Goal: Information Seeking & Learning: Learn about a topic

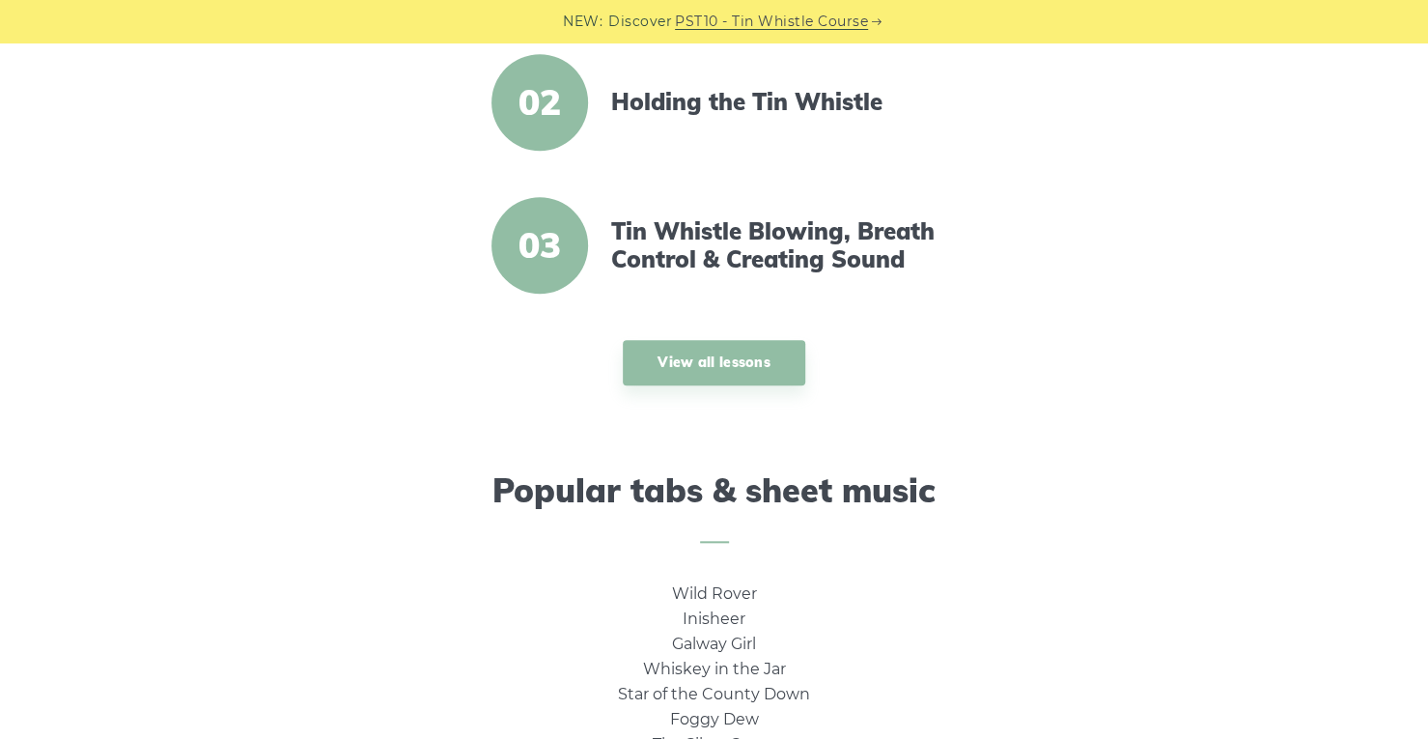
scroll to position [966, 0]
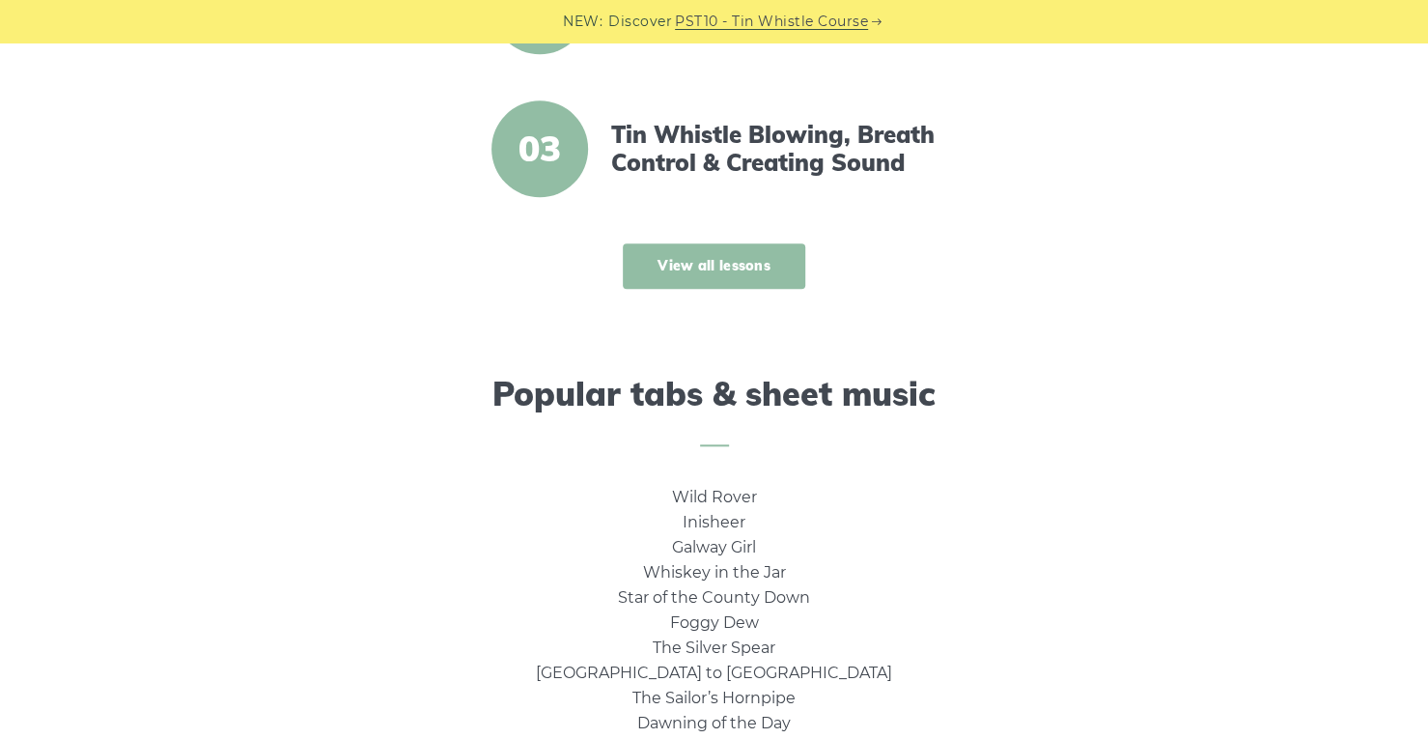
click at [689, 267] on link "View all lessons" at bounding box center [714, 265] width 183 height 45
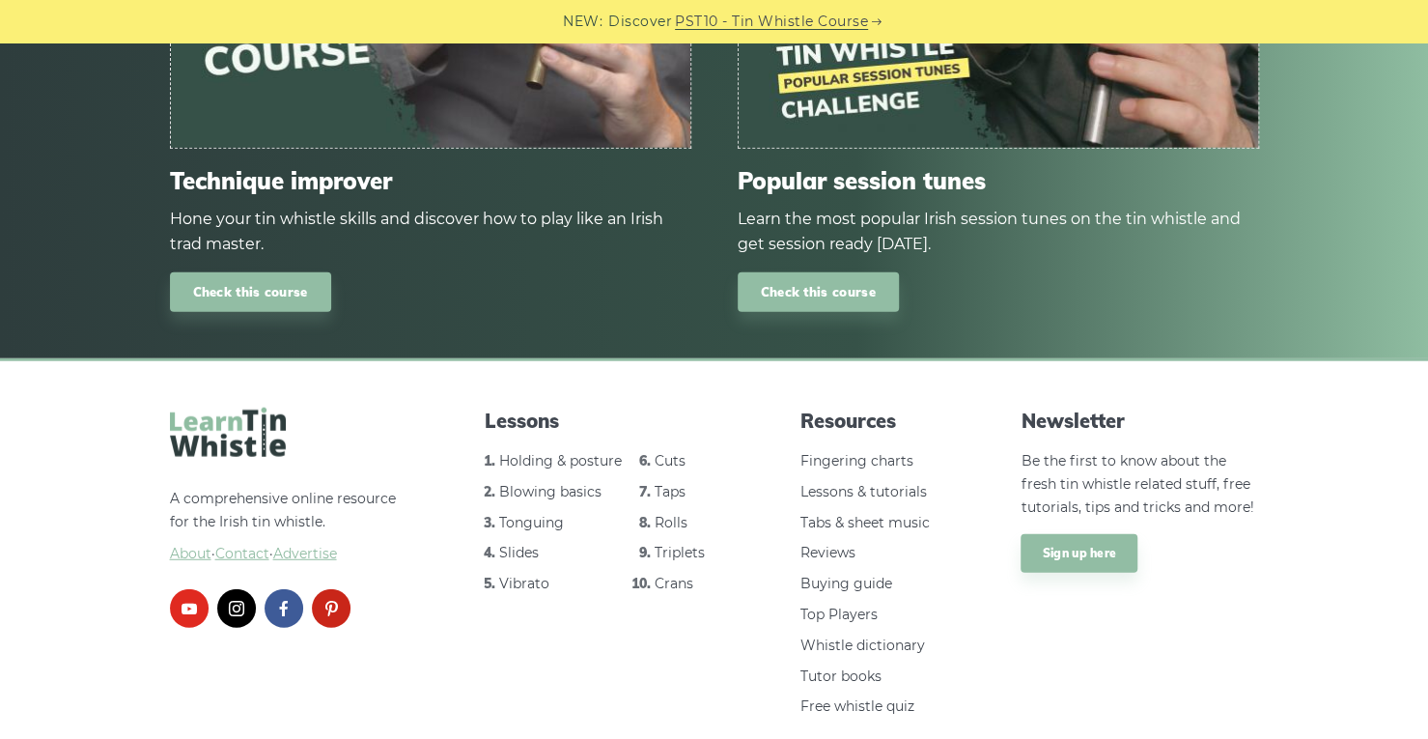
scroll to position [2704, 0]
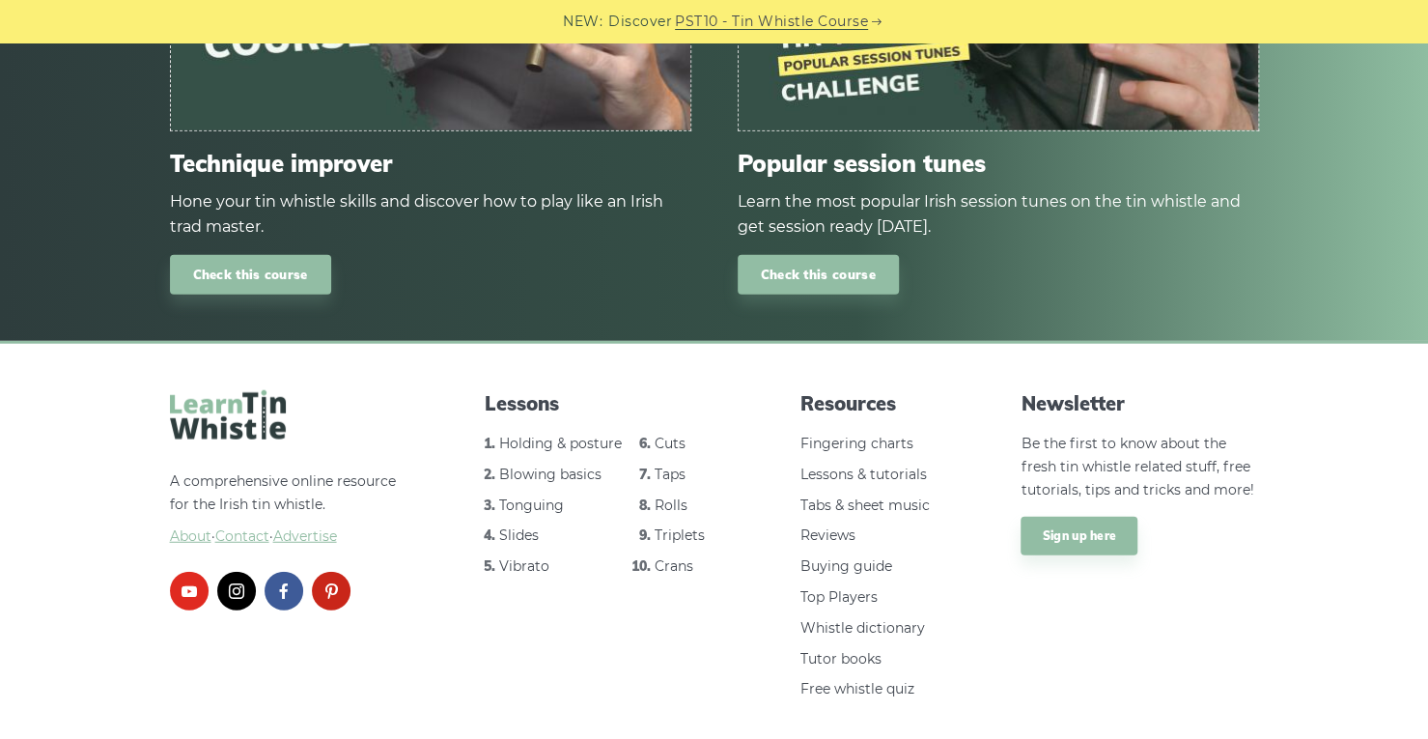
click at [830, 296] on div "Our exclusive tin whistle courses Technique improver Hone your tin whistle skil…" at bounding box center [714, 23] width 1428 height 633
click at [821, 277] on link "Check this course" at bounding box center [818, 275] width 161 height 40
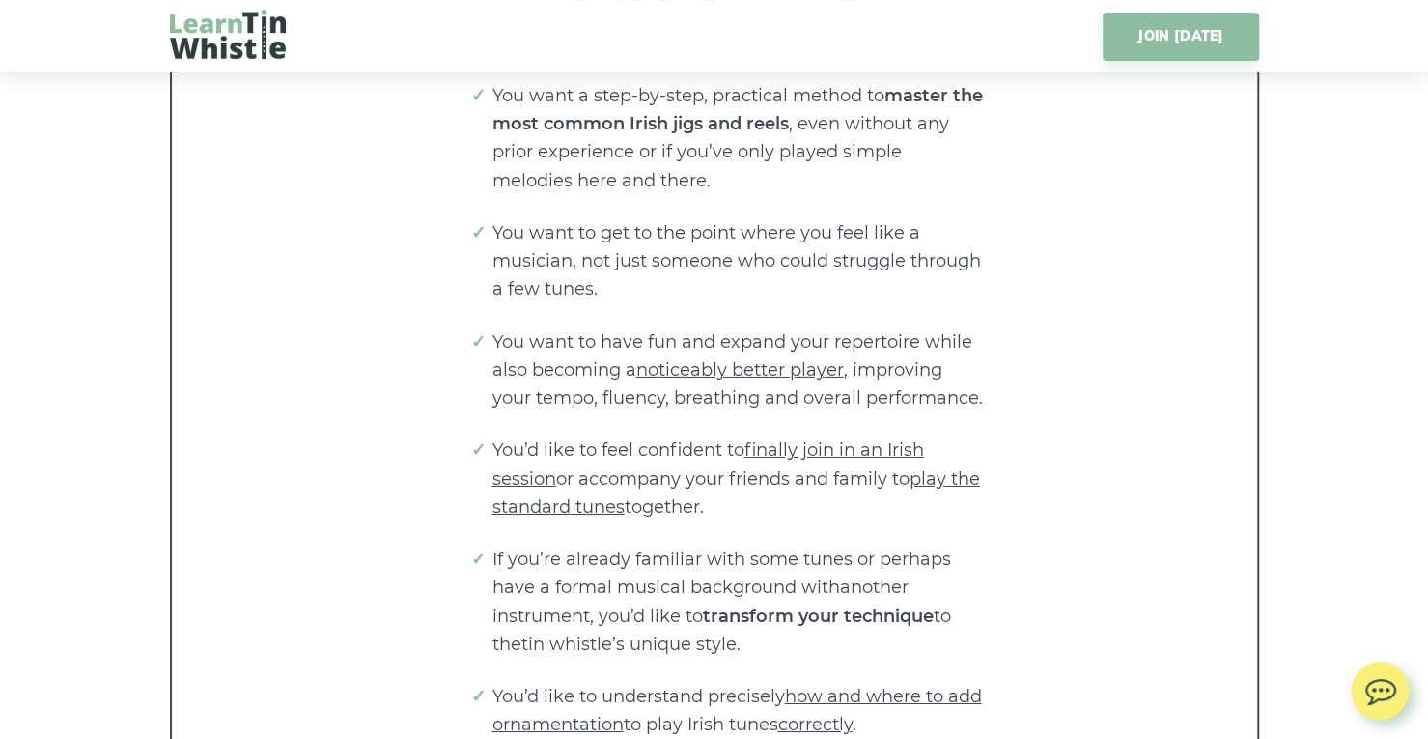
scroll to position [3863, 0]
